Goal: Task Accomplishment & Management: Manage account settings

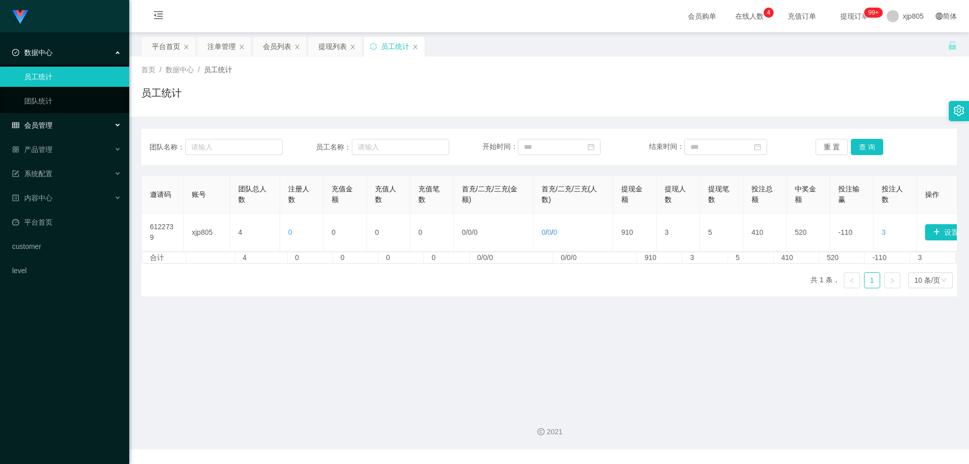
drag, startPoint x: 46, startPoint y: 121, endPoint x: 52, endPoint y: 132, distance: 13.3
click at [46, 121] on span "会员管理" at bounding box center [32, 125] width 40 height 8
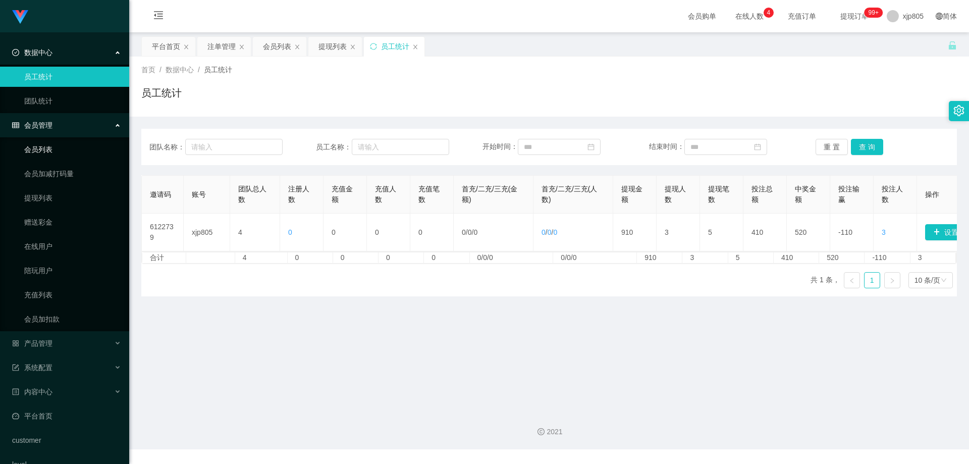
click at [50, 149] on link "会员列表" at bounding box center [72, 149] width 97 height 20
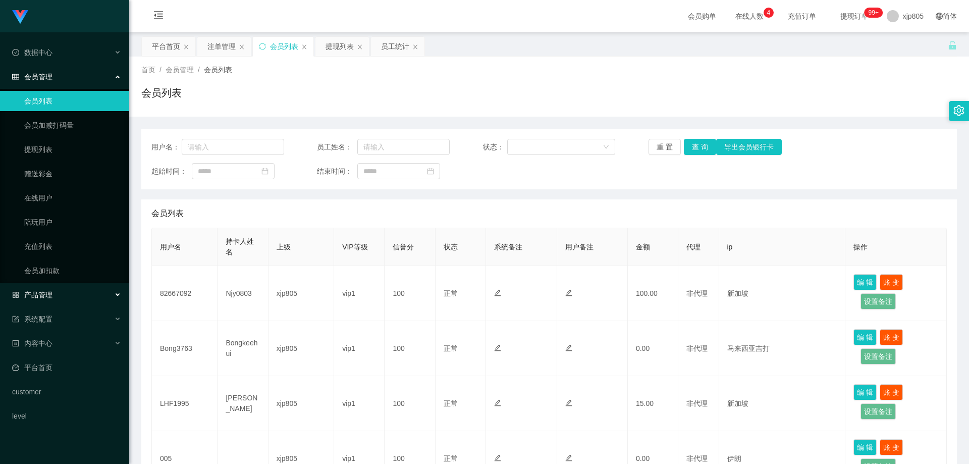
click at [51, 291] on span "产品管理" at bounding box center [32, 295] width 40 height 8
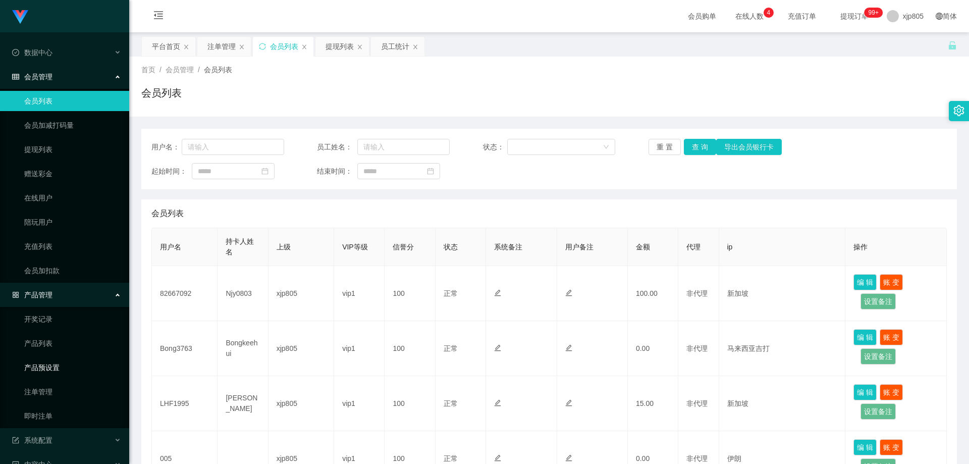
click at [57, 364] on link "产品预设置" at bounding box center [72, 367] width 97 height 20
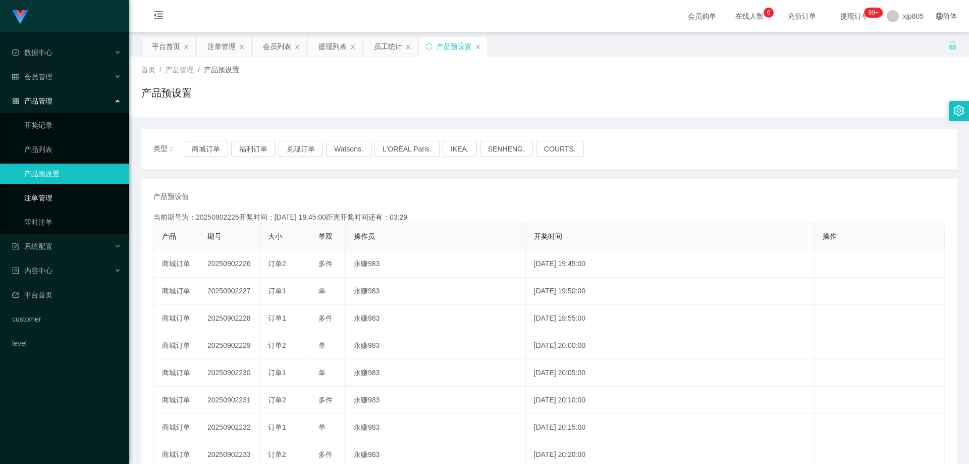
click at [57, 196] on link "注单管理" at bounding box center [72, 198] width 97 height 20
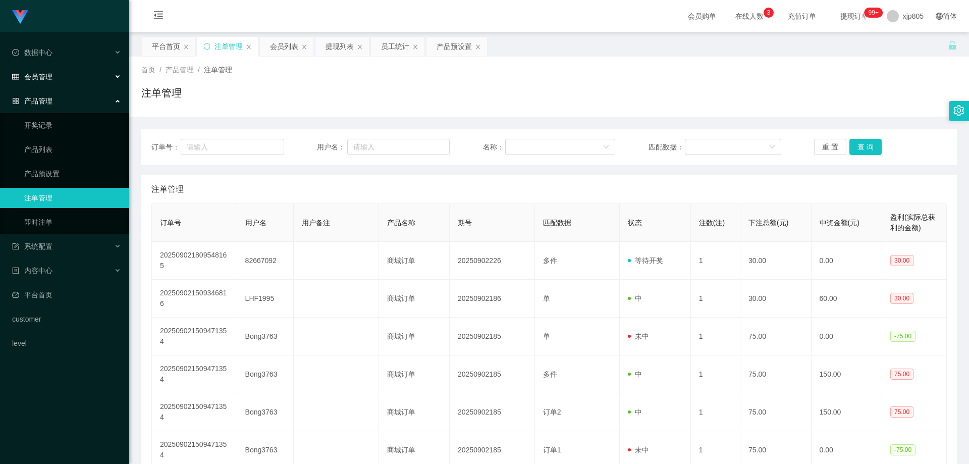
click at [50, 73] on span "会员管理" at bounding box center [32, 77] width 40 height 8
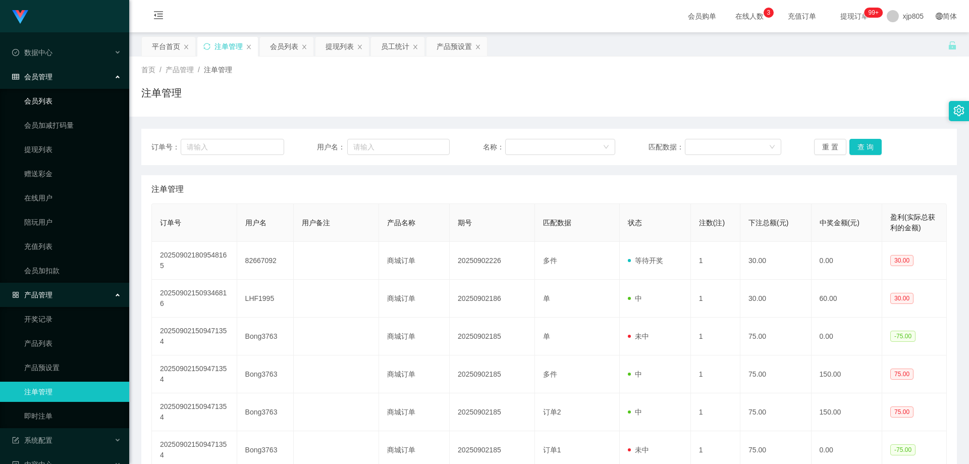
click at [45, 103] on link "会员列表" at bounding box center [72, 101] width 97 height 20
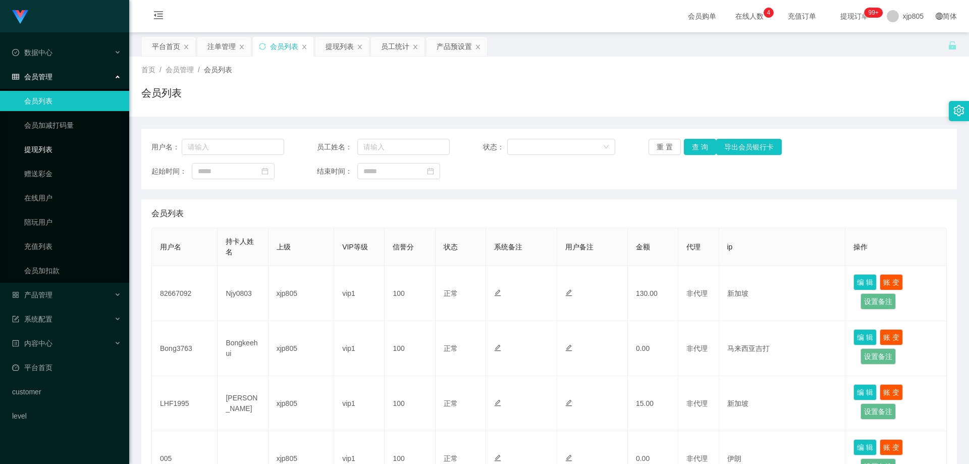
click at [43, 148] on link "提现列表" at bounding box center [72, 149] width 97 height 20
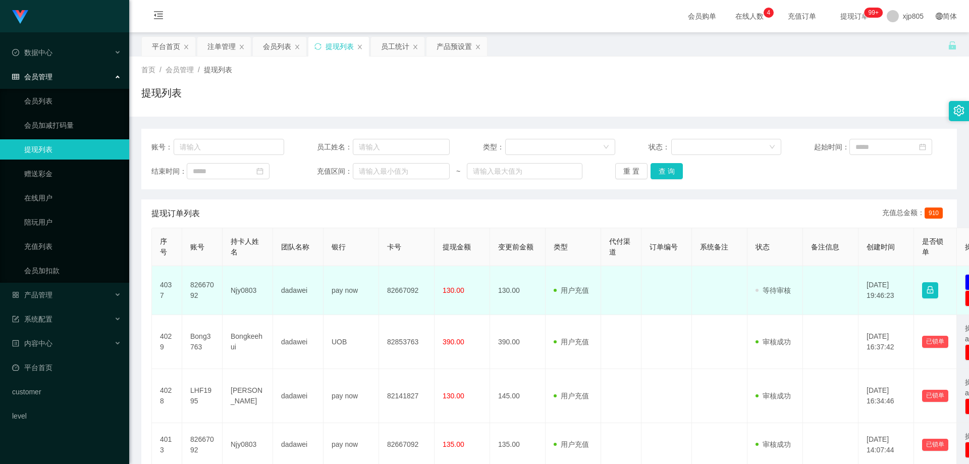
click at [204, 285] on td "82667092" at bounding box center [202, 290] width 40 height 49
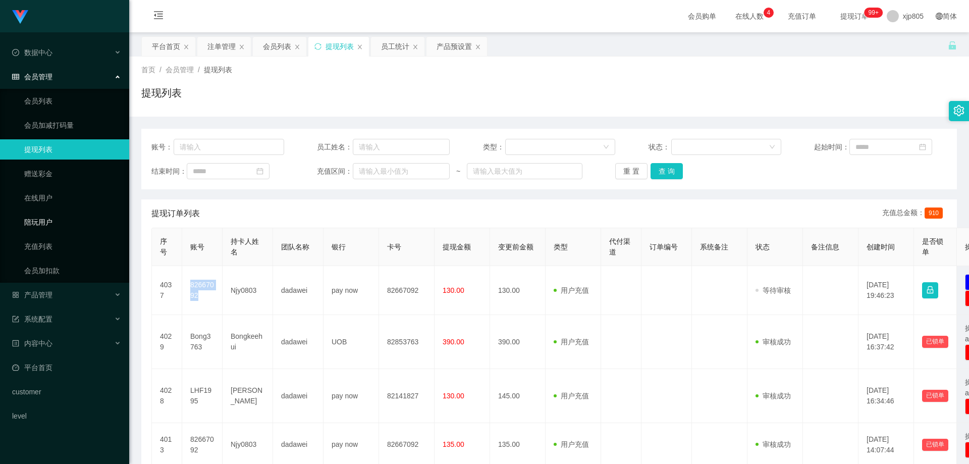
copy td "82667092"
